Goal: Transaction & Acquisition: Obtain resource

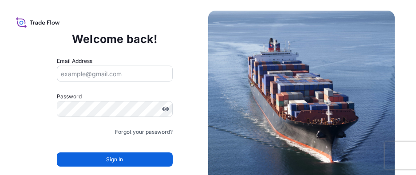
click at [90, 72] on input "Email Address" at bounding box center [115, 74] width 116 height 16
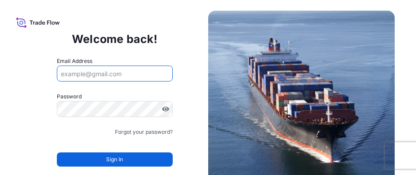
type input "annmarie.ryan@bdpint.com"
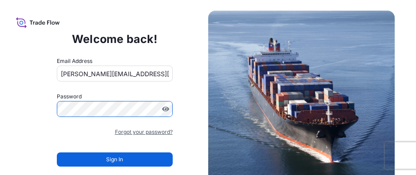
click at [131, 131] on link "Forgot your password?" at bounding box center [144, 132] width 58 height 9
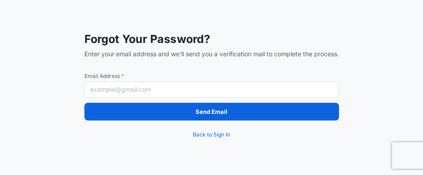
click at [119, 88] on input "Email Address *" at bounding box center [211, 90] width 254 height 16
type input "[PERSON_NAME][EMAIL_ADDRESS][PERSON_NAME][DOMAIN_NAME]"
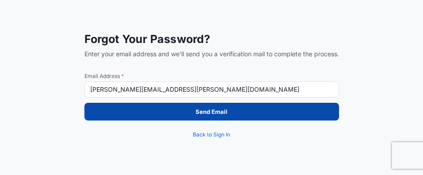
click at [153, 112] on button "Send Email" at bounding box center [211, 112] width 254 height 18
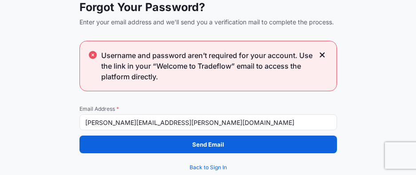
scroll to position [1, 0]
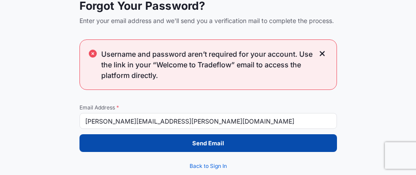
click at [210, 143] on p "Send Email" at bounding box center [208, 143] width 32 height 9
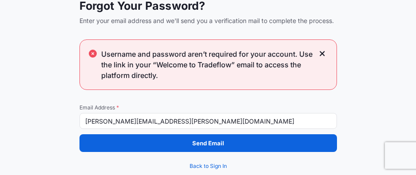
click at [208, 65] on span "Username and password aren’t required for your account. Use the link in your “W…" at bounding box center [207, 65] width 213 height 32
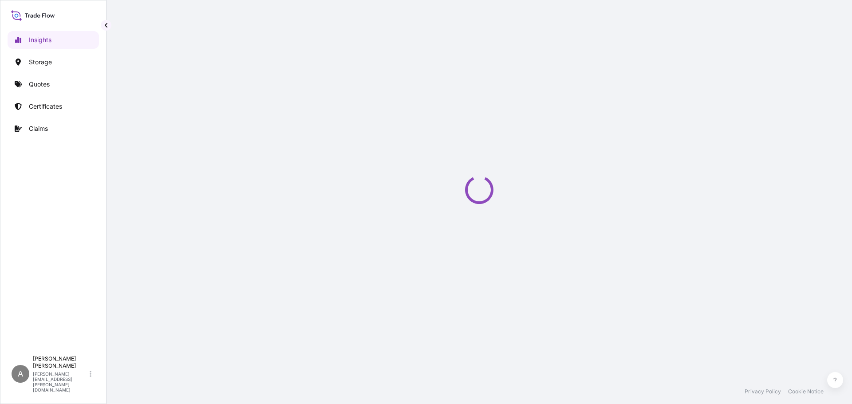
select select "2025"
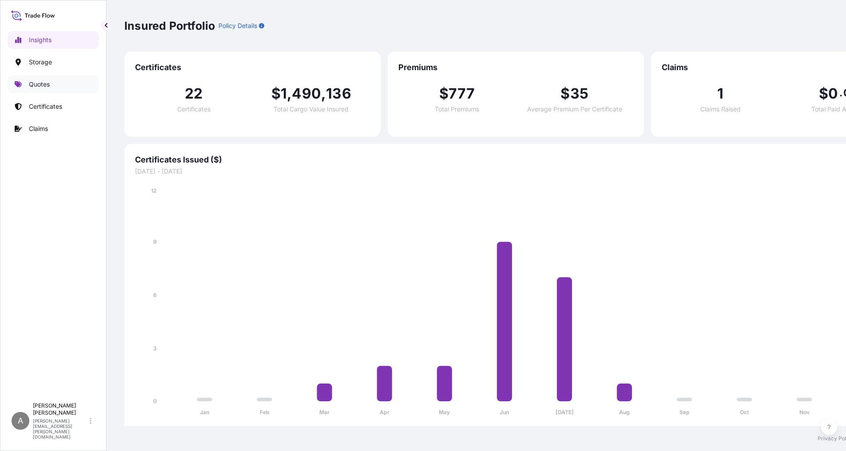
click at [44, 85] on p "Quotes" at bounding box center [39, 84] width 21 height 9
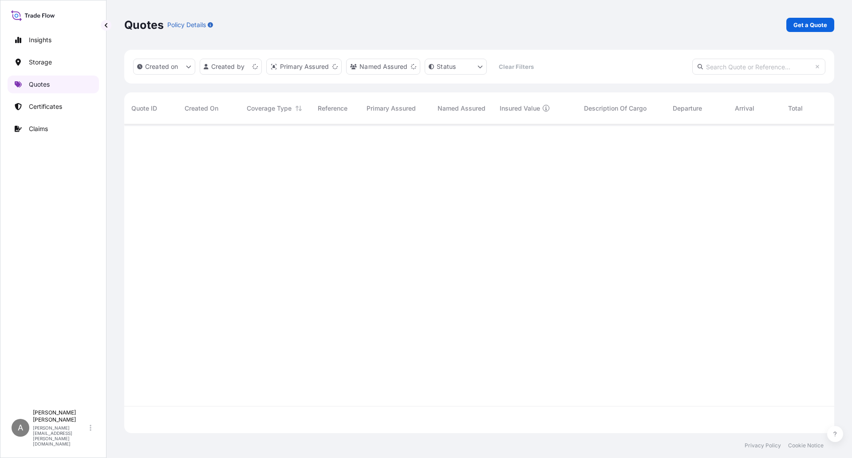
scroll to position [307, 704]
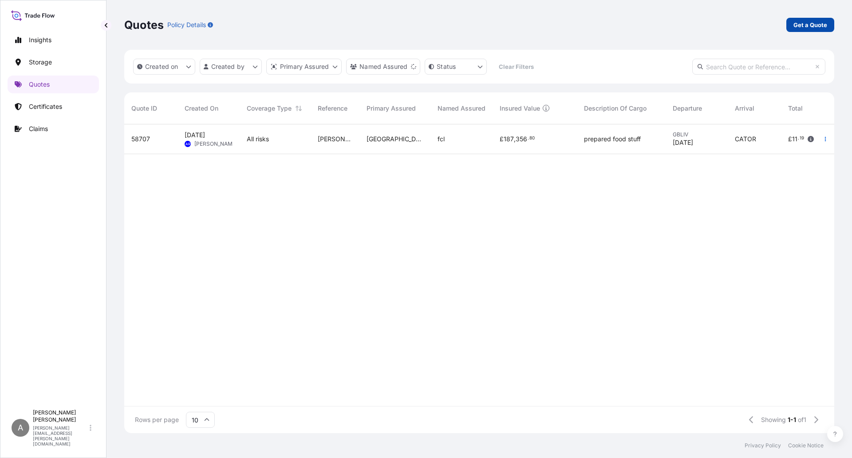
click at [802, 27] on p "Get a Quote" at bounding box center [811, 24] width 34 height 9
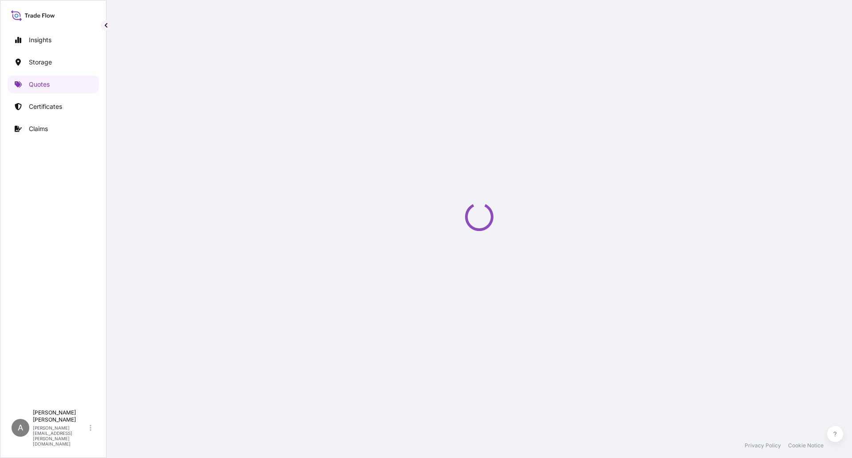
select select "Water"
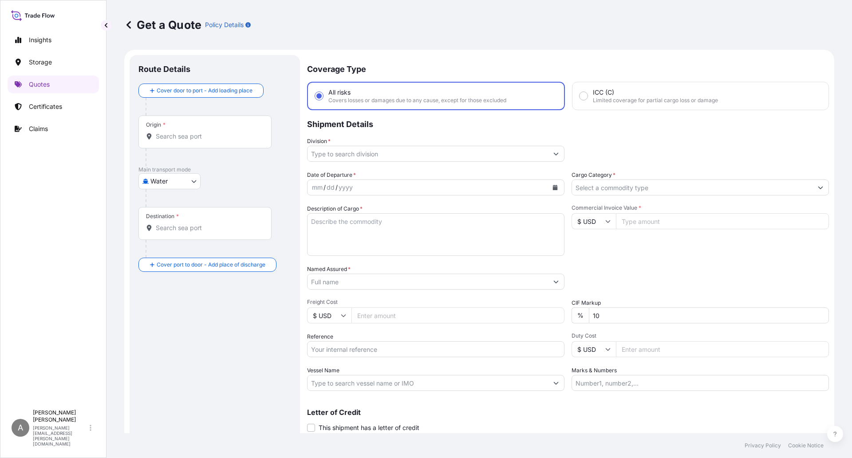
scroll to position [14, 0]
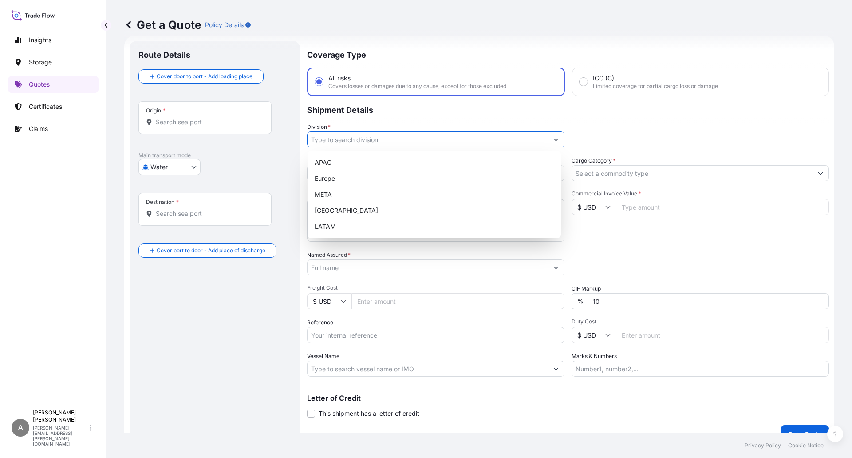
click at [340, 136] on input "Division *" at bounding box center [428, 139] width 241 height 16
click at [333, 178] on div "Europe" at bounding box center [434, 178] width 246 height 16
type input "Europe"
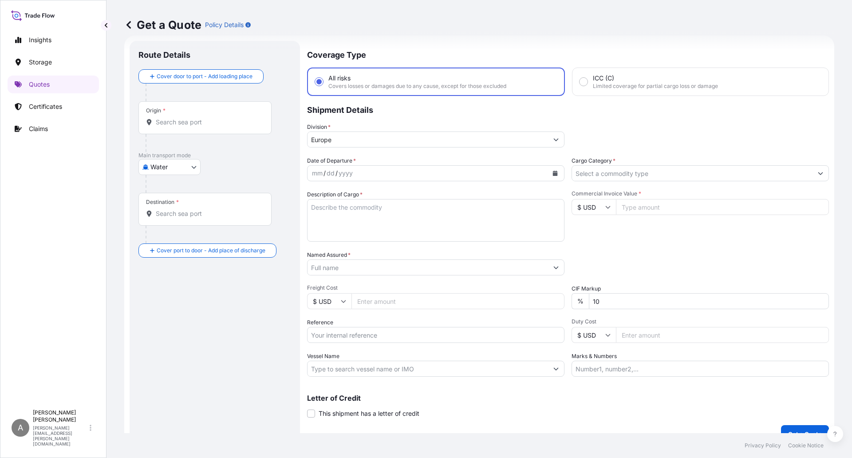
click at [597, 175] on input "Cargo Category *" at bounding box center [692, 173] width 241 height 16
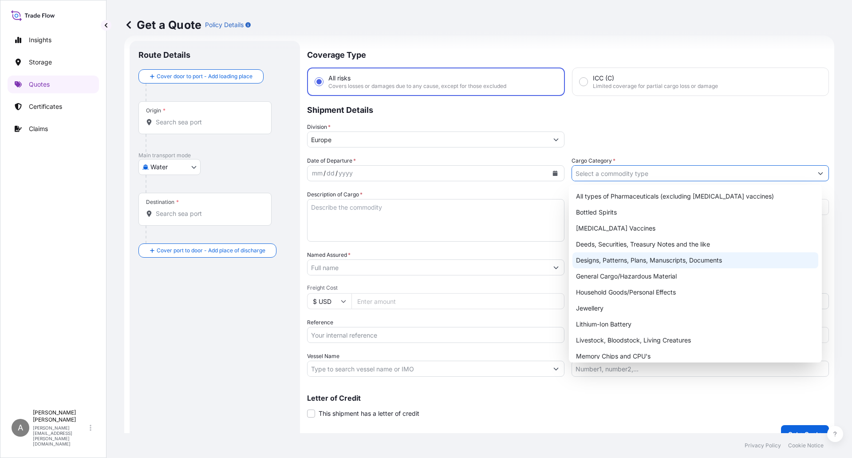
scroll to position [0, 0]
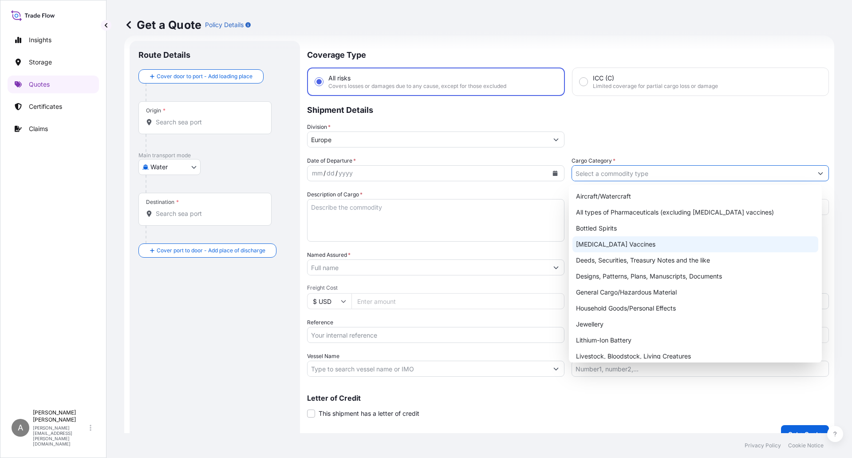
click at [608, 170] on input "Cargo Category *" at bounding box center [692, 173] width 241 height 16
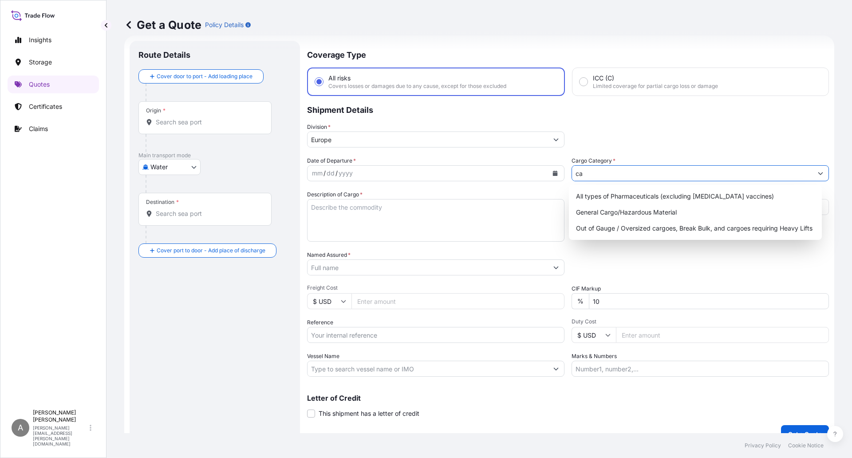
type input "c"
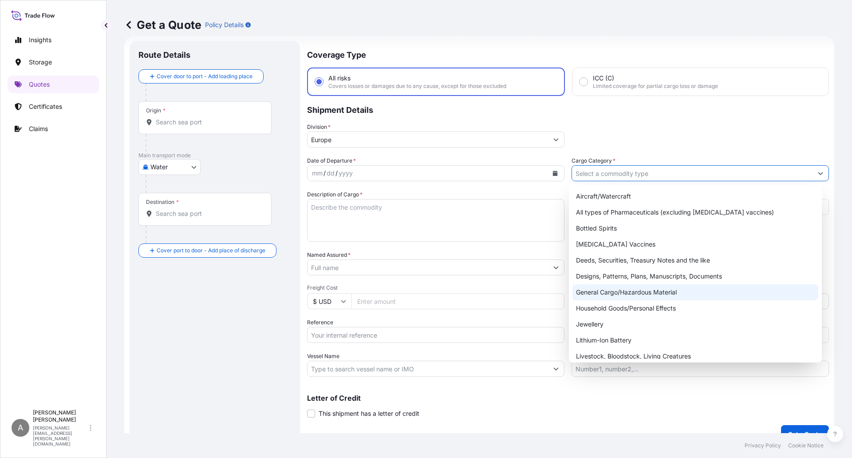
click at [678, 294] on div "General Cargo/Hazardous Material" at bounding box center [696, 292] width 246 height 16
type input "General Cargo/Hazardous Material"
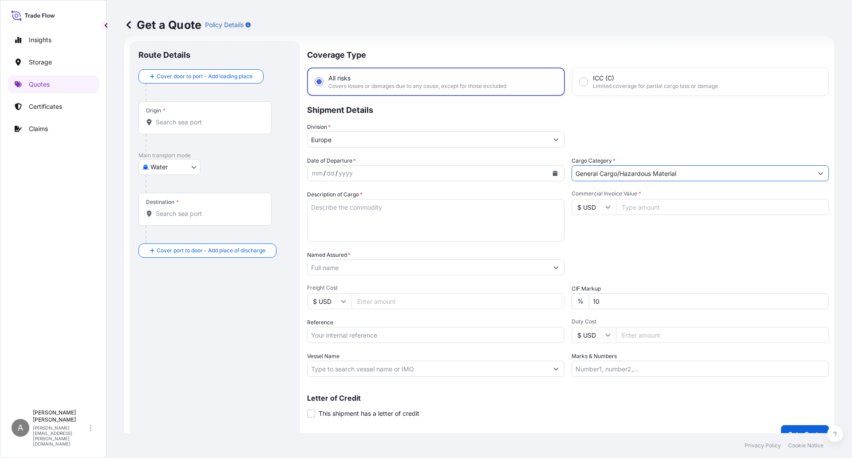
click at [606, 207] on icon at bounding box center [608, 206] width 5 height 5
click at [587, 245] on div "£ GBP" at bounding box center [590, 250] width 37 height 17
type input "£ GBP"
click at [634, 204] on input "Commercial Invoice Value *" at bounding box center [722, 207] width 213 height 16
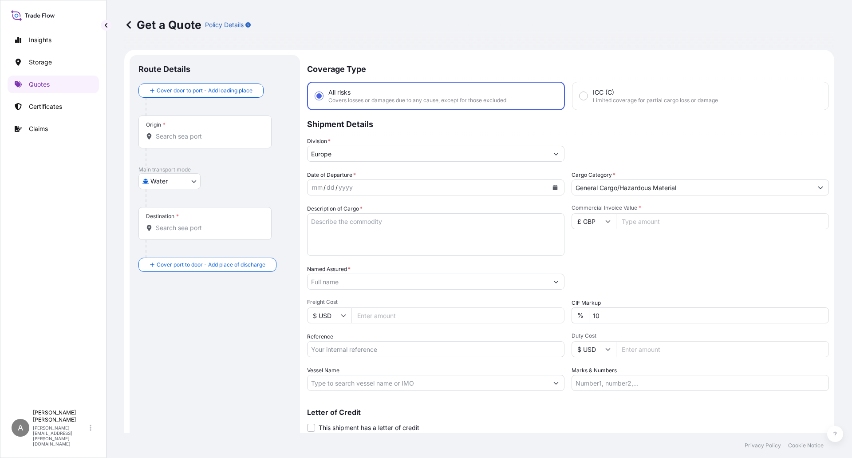
type input "1"
click at [715, 282] on div "Packing Category Type to search a container mode Please select a primary mode o…" at bounding box center [701, 277] width 258 height 25
click at [648, 220] on input "Commercial Invoice Value *" at bounding box center [722, 221] width 213 height 16
type input "72198"
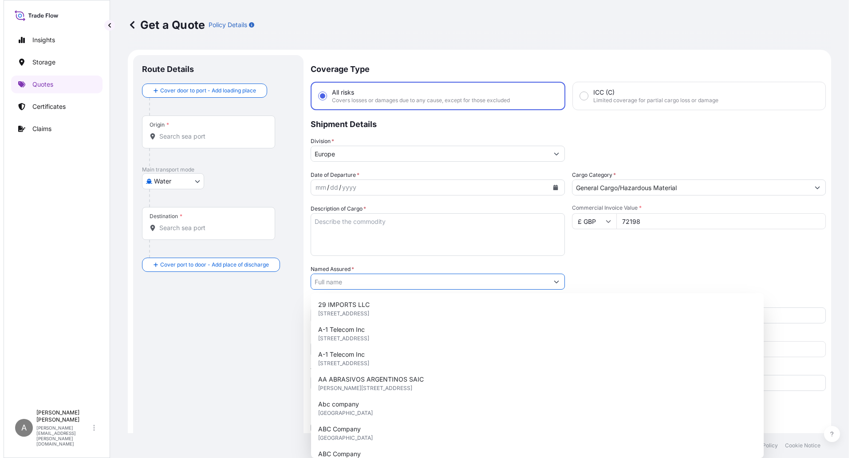
scroll to position [29, 0]
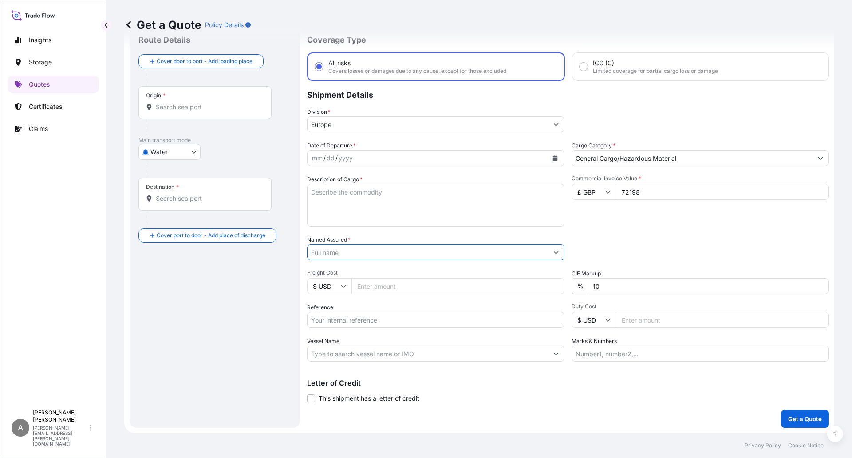
click at [331, 253] on input "Named Assured *" at bounding box center [428, 252] width 241 height 16
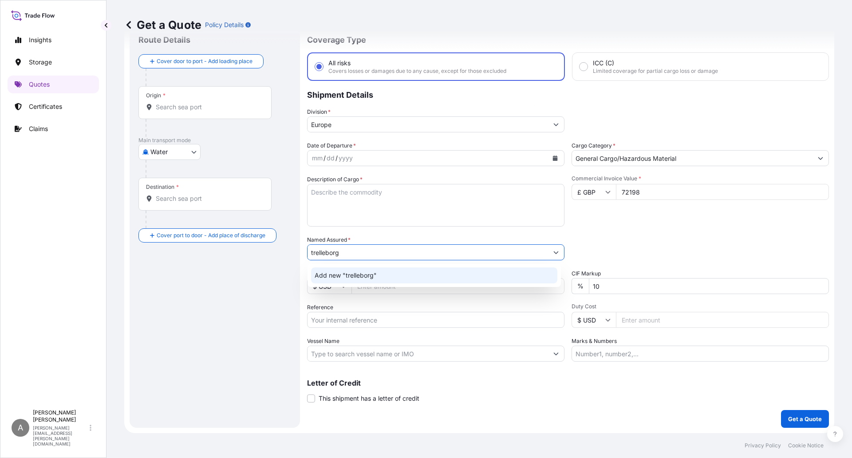
click at [338, 279] on span "Add new "trelleborg"" at bounding box center [346, 275] width 62 height 9
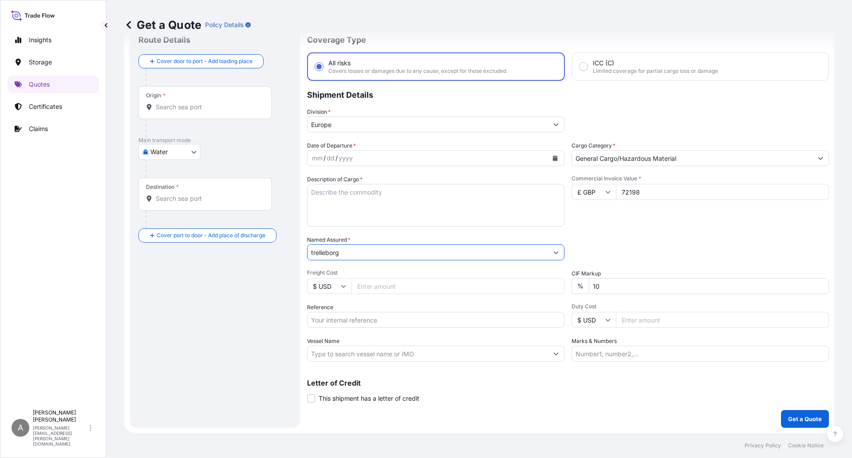
type input "trelleborg"
click at [638, 253] on div "Packing Category Type to search a container mode Please select a primary mode o…" at bounding box center [701, 247] width 258 height 25
click at [345, 285] on icon at bounding box center [343, 286] width 5 height 3
click at [323, 329] on div "£ GBP" at bounding box center [329, 329] width 37 height 17
type input "£ GBP"
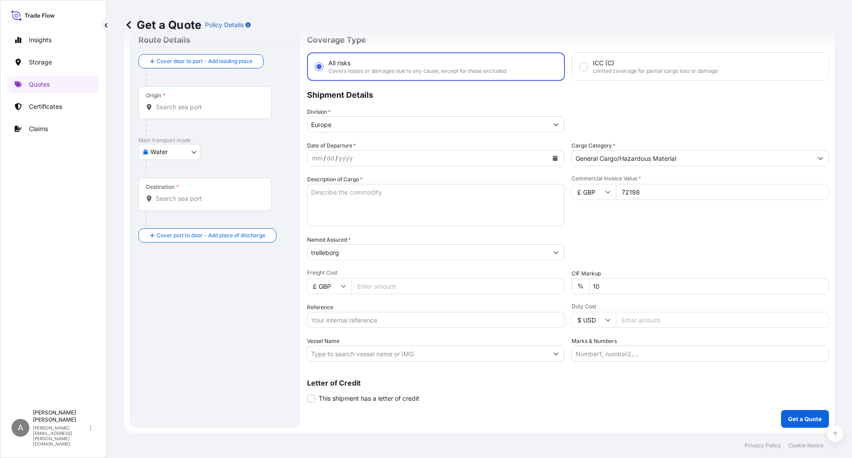
click at [375, 288] on input "Freight Cost" at bounding box center [458, 286] width 213 height 16
type input "1022.32"
click at [356, 322] on input "Reference" at bounding box center [436, 320] width 258 height 16
type input "1"
click at [441, 319] on input "Reference" at bounding box center [436, 320] width 258 height 16
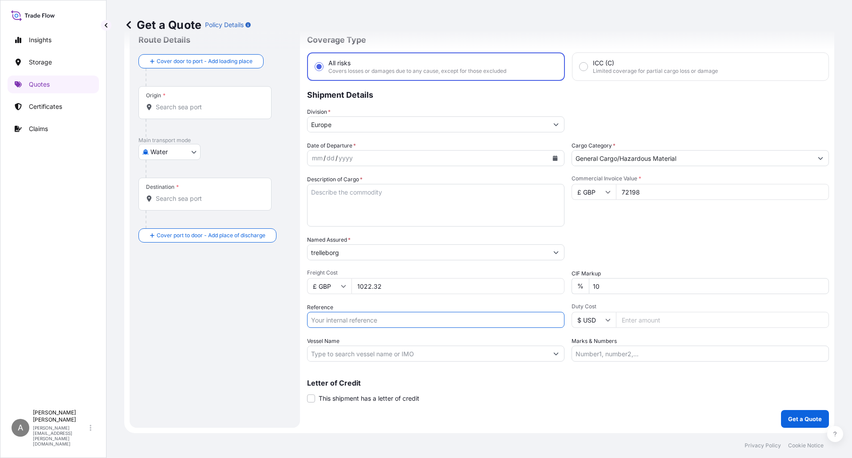
paste input "1425433225"
type input "1425433225"
click at [360, 156] on div "mm / dd / yyyy" at bounding box center [428, 158] width 241 height 16
click at [554, 159] on icon "Calendar" at bounding box center [555, 157] width 5 height 5
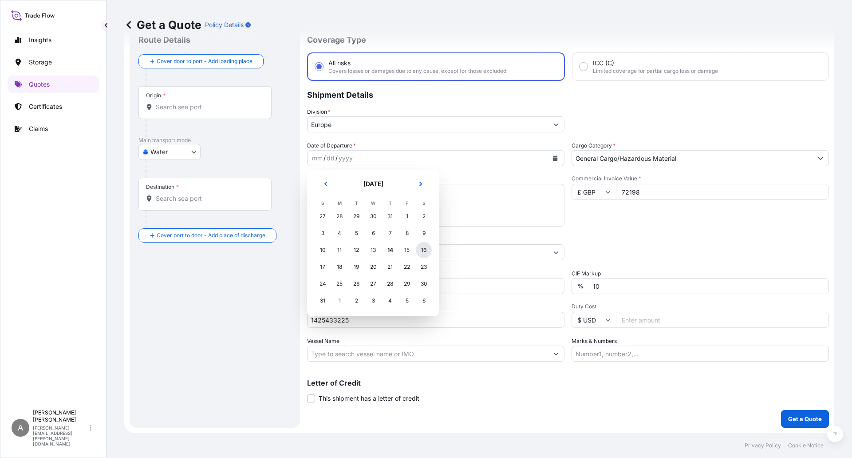
click at [421, 249] on div "16" at bounding box center [424, 250] width 16 height 16
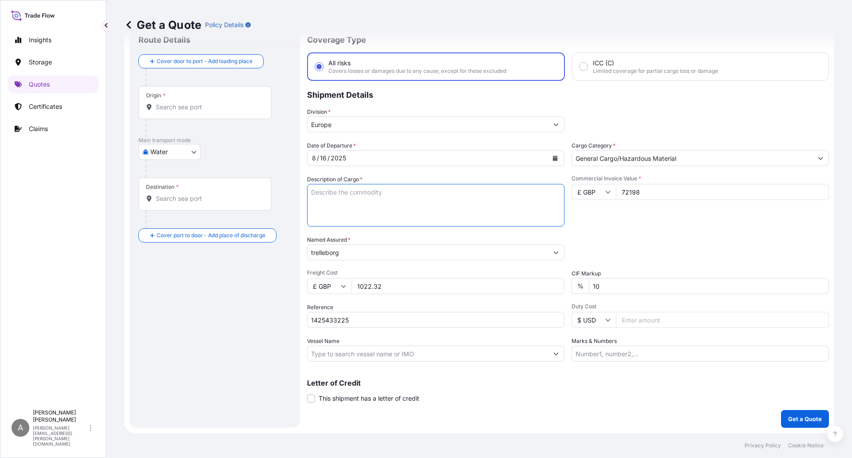
click at [338, 202] on textarea "Description of Cargo *" at bounding box center [436, 205] width 258 height 43
click at [353, 203] on textarea "Description of Cargo *" at bounding box center [436, 205] width 258 height 43
paste textarea "Ship Shore Link Communication System"
type textarea "Ship Shore Link Communication System"
click at [645, 388] on div "Letter of Credit This shipment has a letter of credit Letter of credit * Letter…" at bounding box center [568, 391] width 522 height 24
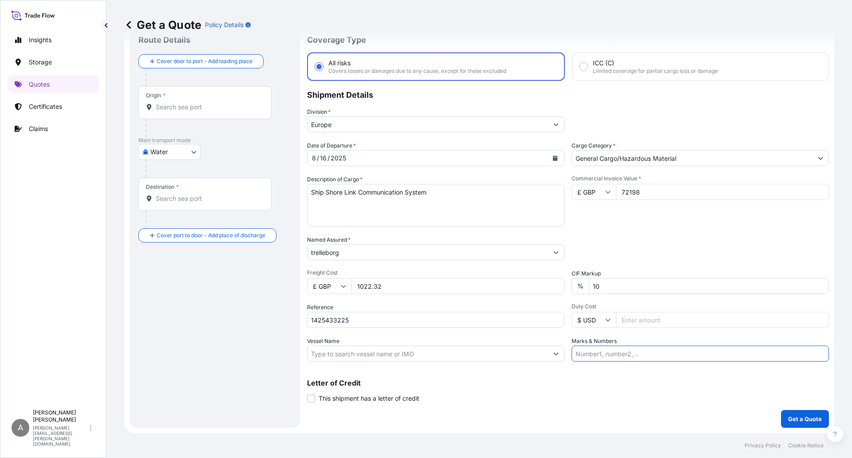
click at [624, 356] on input "Marks & Numbers" at bounding box center [701, 353] width 258 height 16
type input "as addressed"
click at [554, 354] on icon "Show suggestions" at bounding box center [556, 353] width 5 height 5
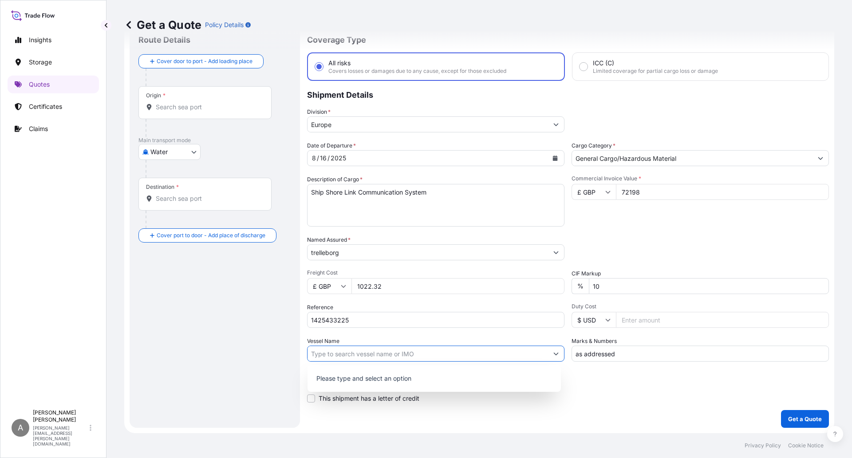
click at [554, 354] on icon "Show suggestions" at bounding box center [556, 353] width 5 height 5
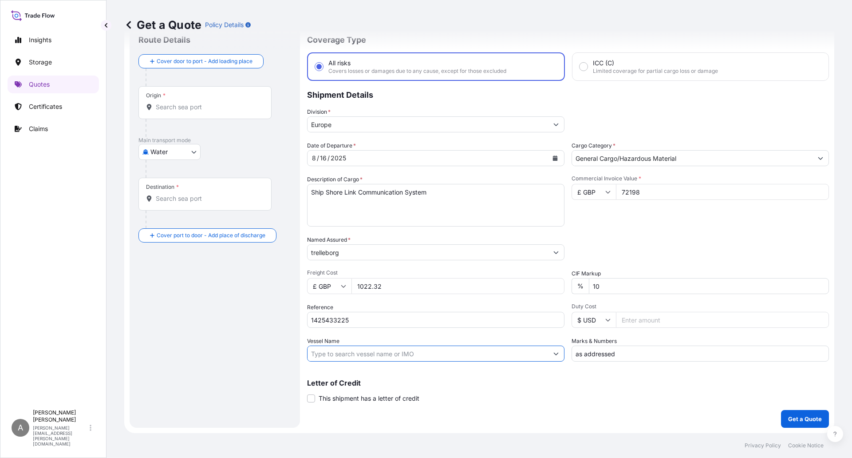
click at [509, 354] on input "Vessel Name" at bounding box center [428, 353] width 241 height 16
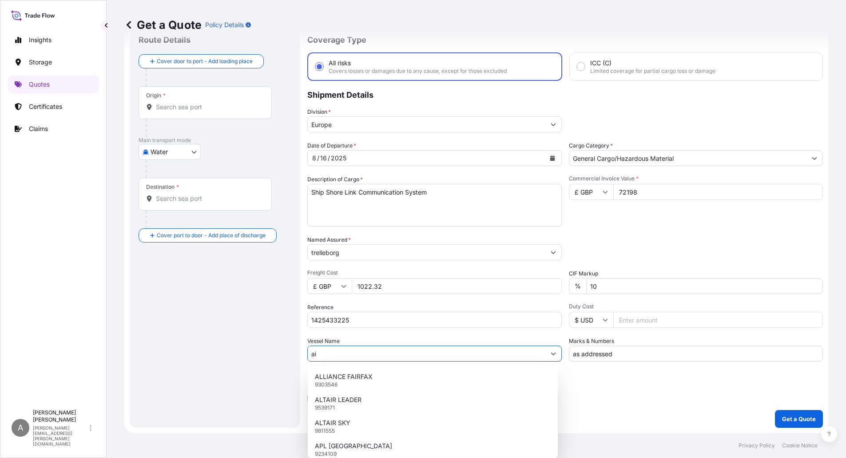
type input "a"
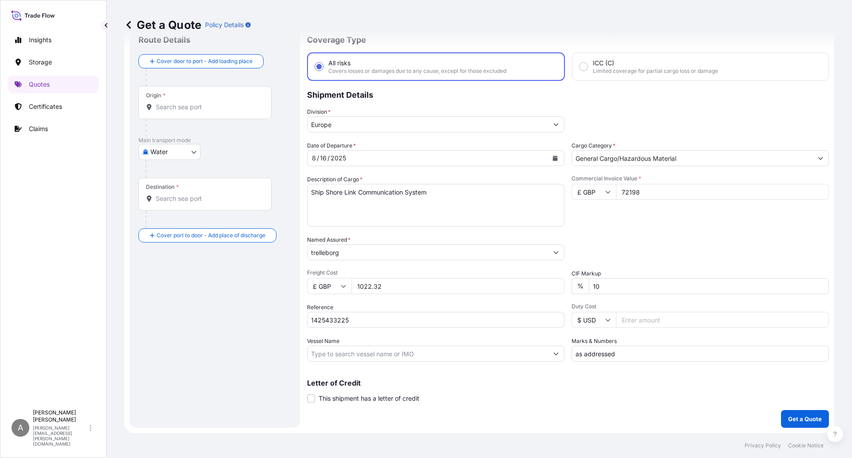
click at [339, 353] on input "Vessel Name" at bounding box center [428, 353] width 241 height 16
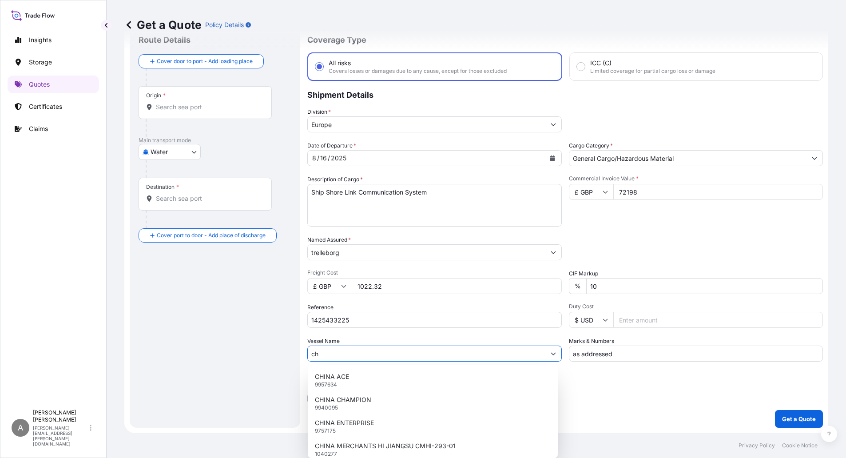
type input "c"
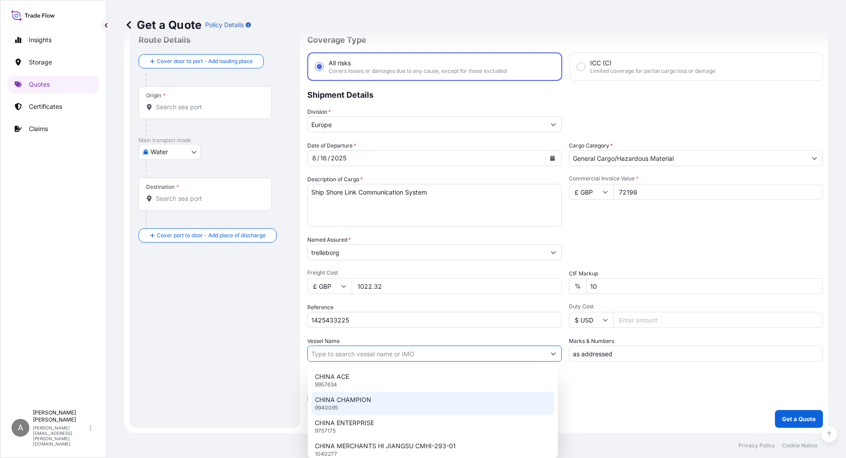
click at [689, 398] on div "Letter of Credit This shipment has a letter of credit Letter of credit * Letter…" at bounding box center [564, 391] width 515 height 24
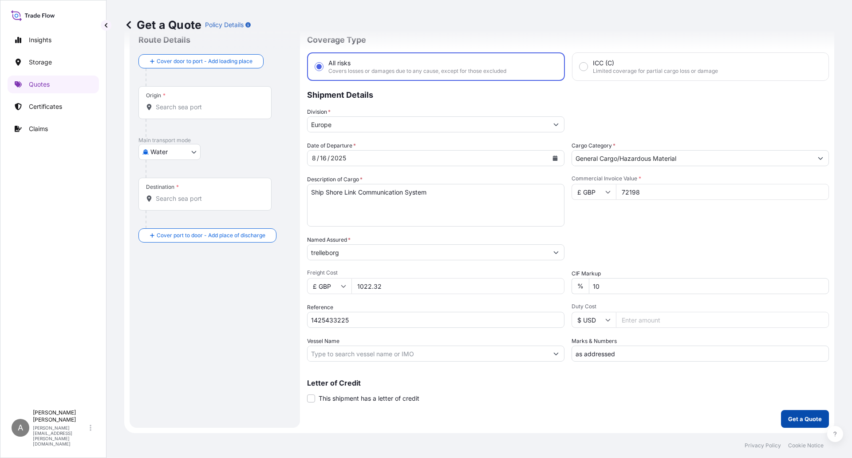
click at [789, 404] on p "Get a Quote" at bounding box center [806, 418] width 34 height 9
click at [168, 109] on input "Origin * Please select an origin" at bounding box center [208, 107] width 105 height 9
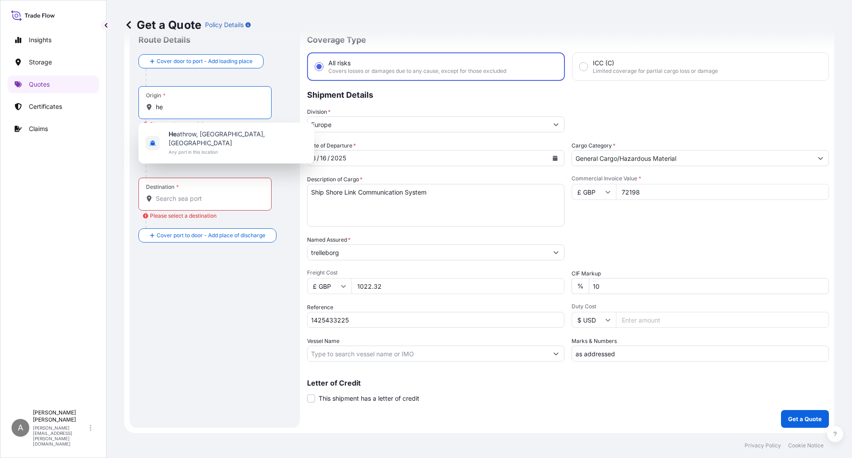
type input "h"
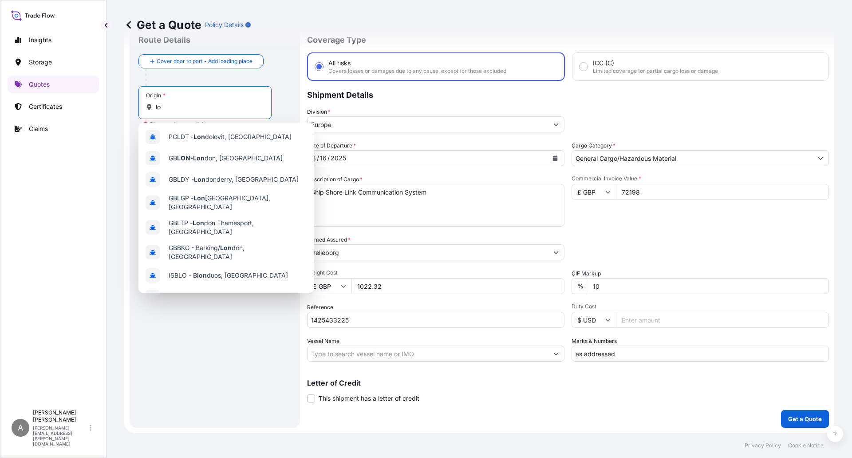
type input "l"
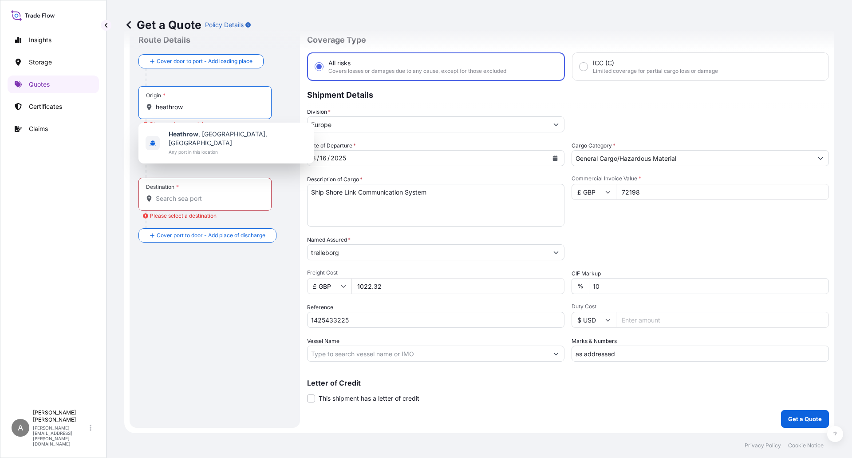
scroll to position [0, 0]
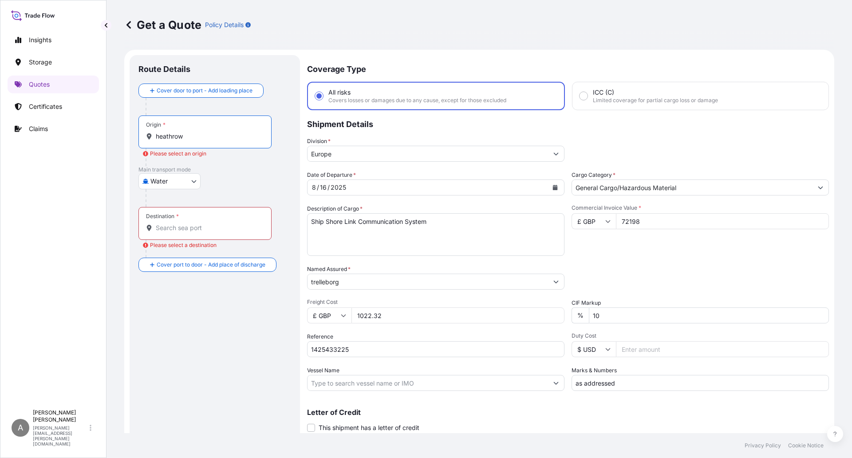
type input "heathrow"
click at [194, 179] on body "Insights Storage Quotes Certificates Claims A [PERSON_NAME] [PERSON_NAME][EMAIL…" at bounding box center [426, 229] width 852 height 458
click at [172, 204] on div "Air" at bounding box center [169, 204] width 55 height 16
click at [259, 181] on div "Air Air Water Inland" at bounding box center [215, 185] width 153 height 16
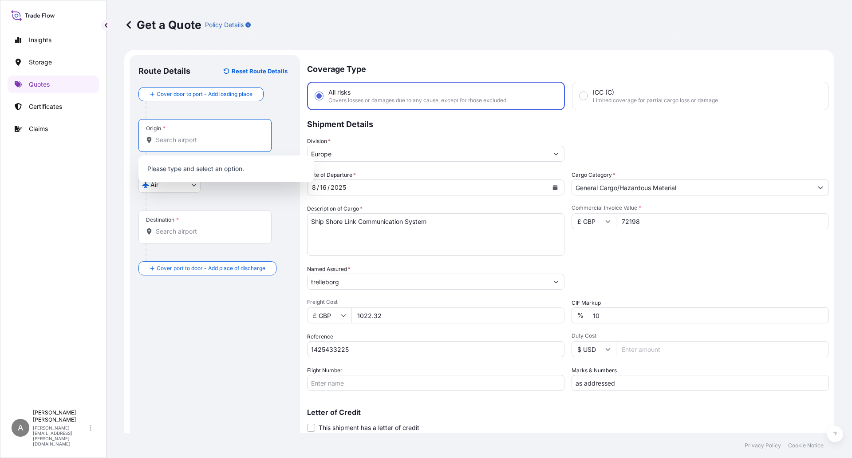
click at [169, 139] on input "Origin *" at bounding box center [208, 139] width 105 height 9
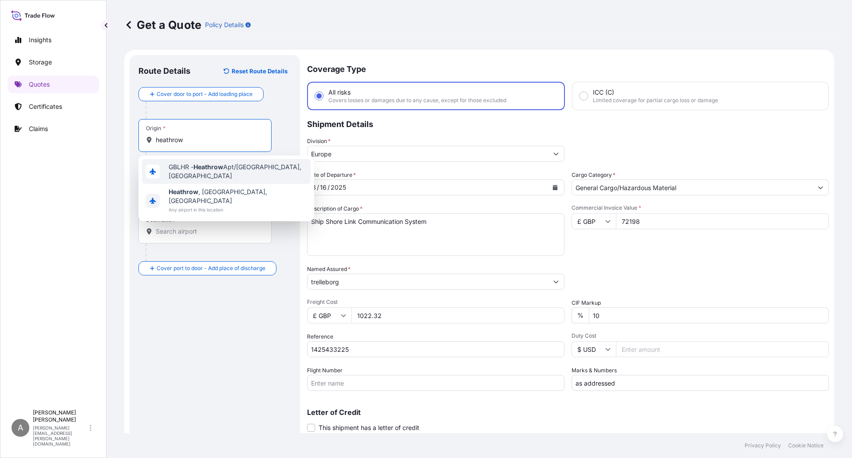
click at [194, 173] on span "GBLHR - Heathrow Apt/[GEOGRAPHIC_DATA], [GEOGRAPHIC_DATA]" at bounding box center [238, 171] width 139 height 18
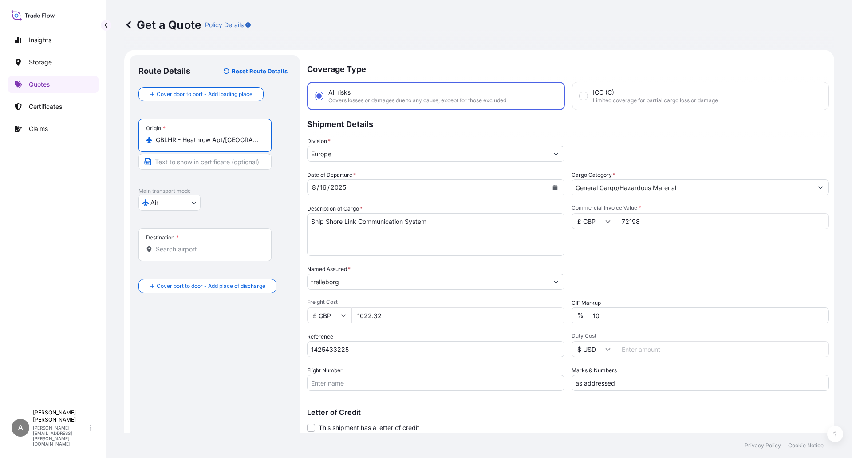
type input "GBLHR - Heathrow Apt/[GEOGRAPHIC_DATA], [GEOGRAPHIC_DATA]"
click at [172, 246] on input "Destination *" at bounding box center [208, 249] width 105 height 9
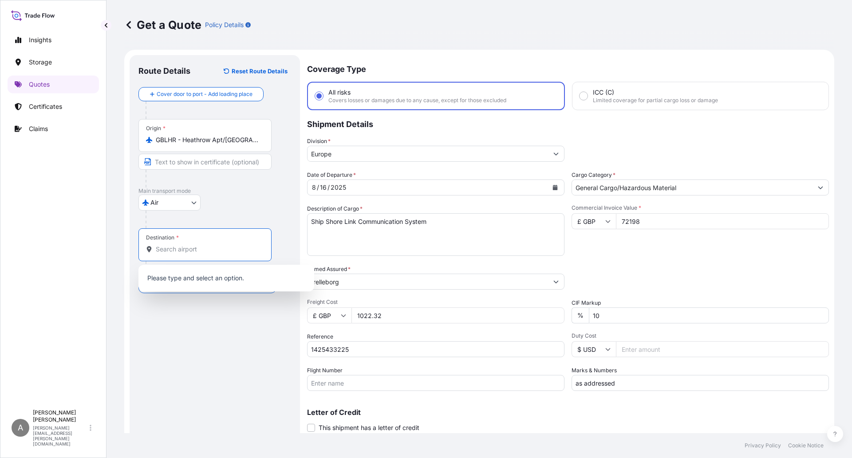
paste input "297"
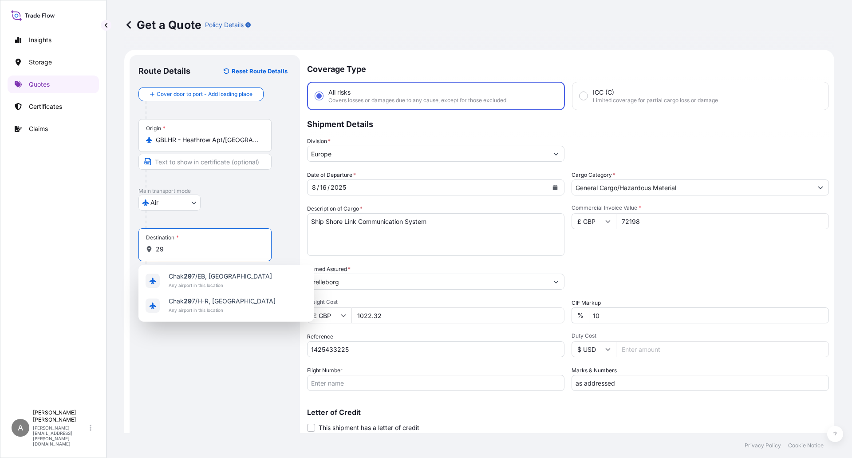
type input "2"
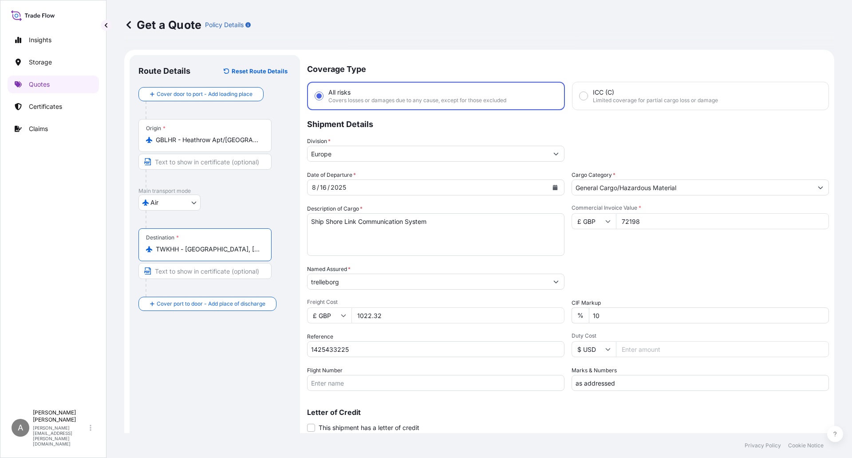
scroll to position [29, 0]
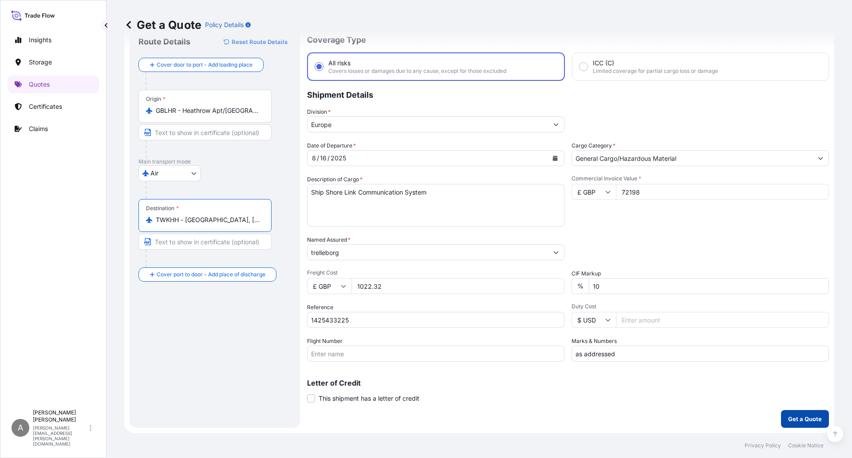
type input "TWKHH - [GEOGRAPHIC_DATA], [GEOGRAPHIC_DATA]"
click at [797, 404] on p "Get a Quote" at bounding box center [806, 418] width 34 height 9
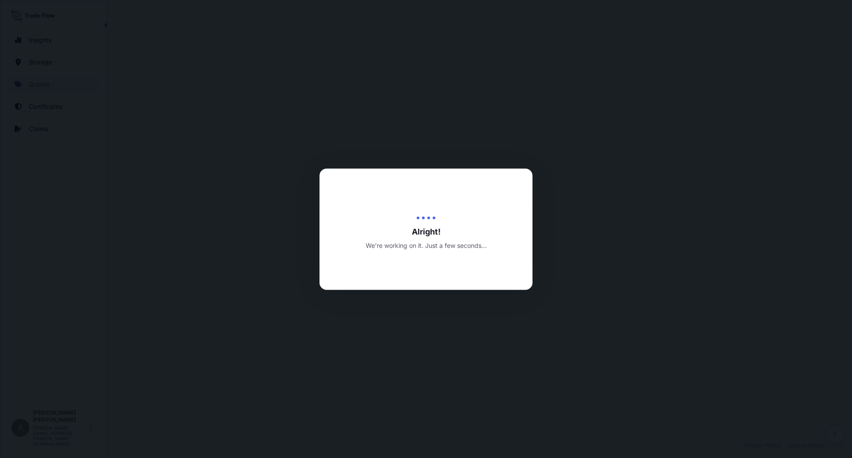
select select "Air"
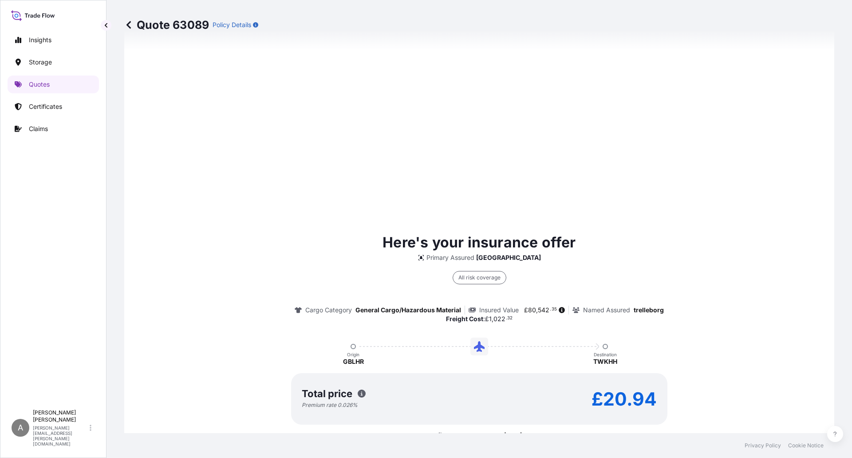
scroll to position [1271, 0]
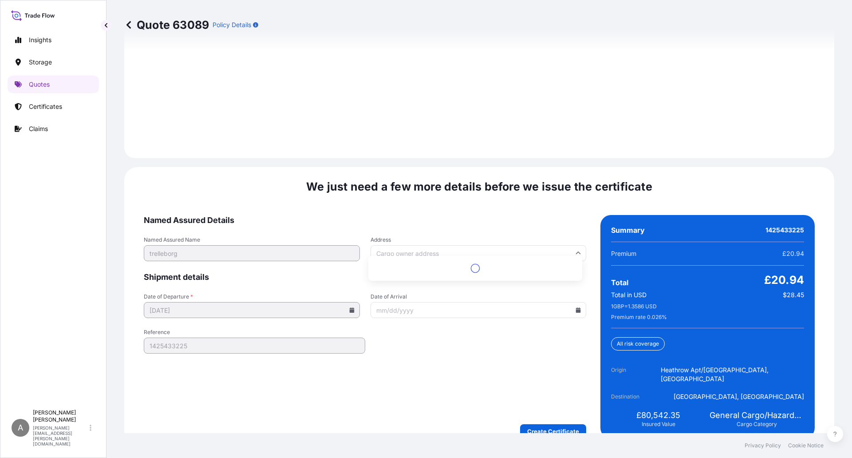
click at [499, 245] on input "Address" at bounding box center [479, 253] width 216 height 16
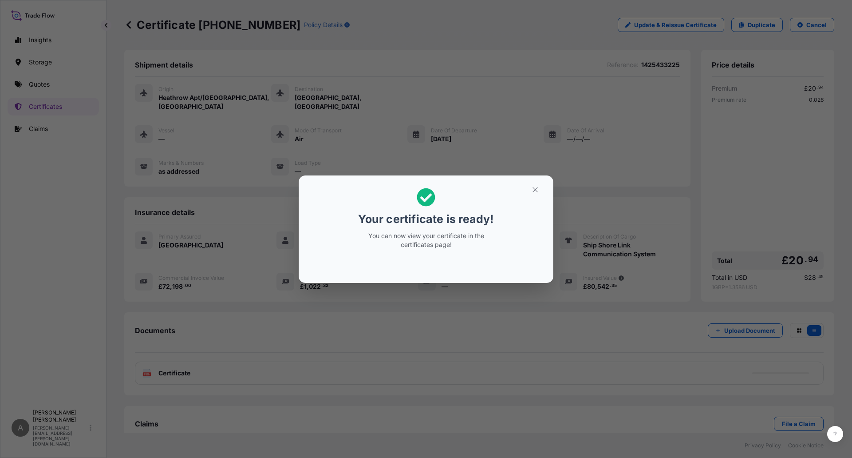
click at [52, 105] on div "Your certificate is ready! You can now view your certificate in the certificate…" at bounding box center [426, 229] width 852 height 458
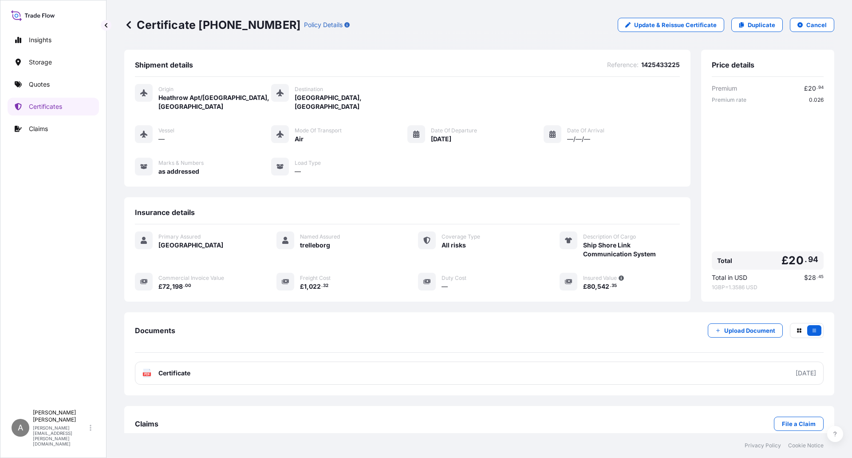
scroll to position [18, 0]
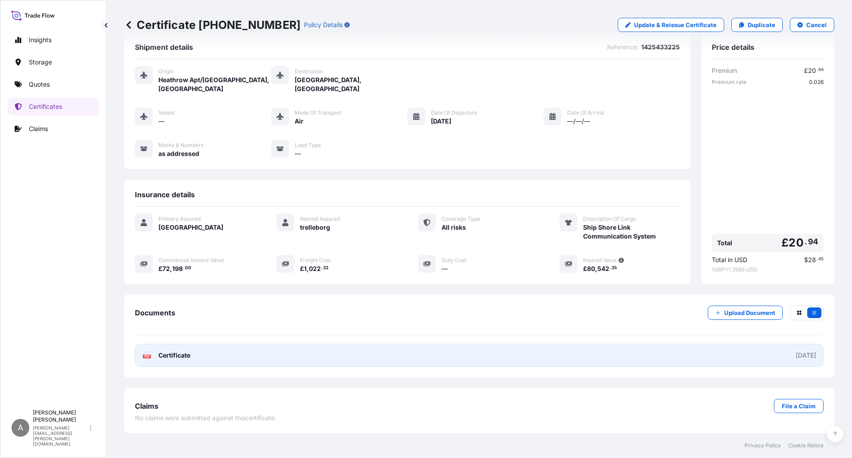
click at [207, 355] on link "PDF Certificate [DATE]" at bounding box center [479, 355] width 689 height 23
